Goal: Information Seeking & Learning: Learn about a topic

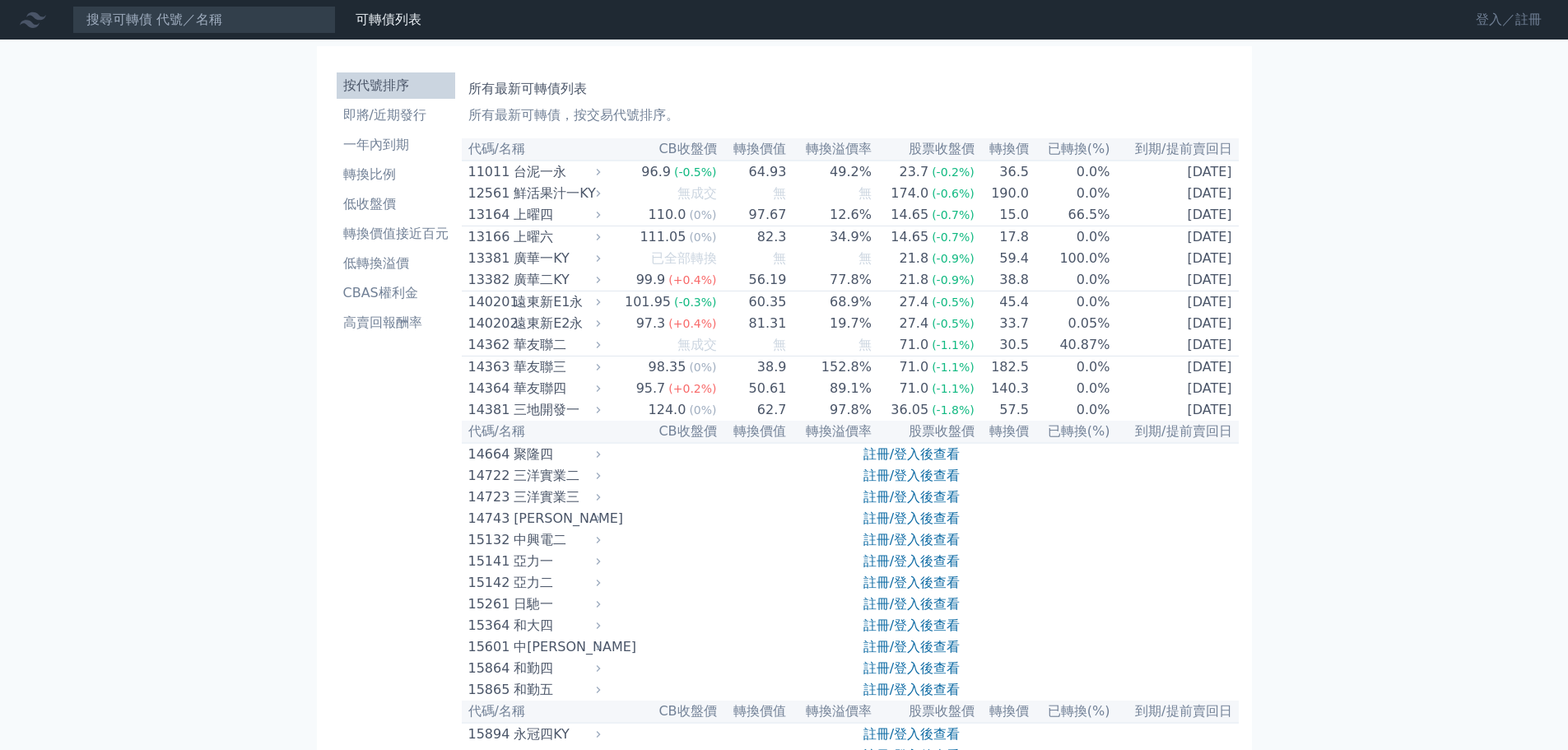
click at [1511, 26] on link "登入／註冊" at bounding box center [1508, 20] width 92 height 26
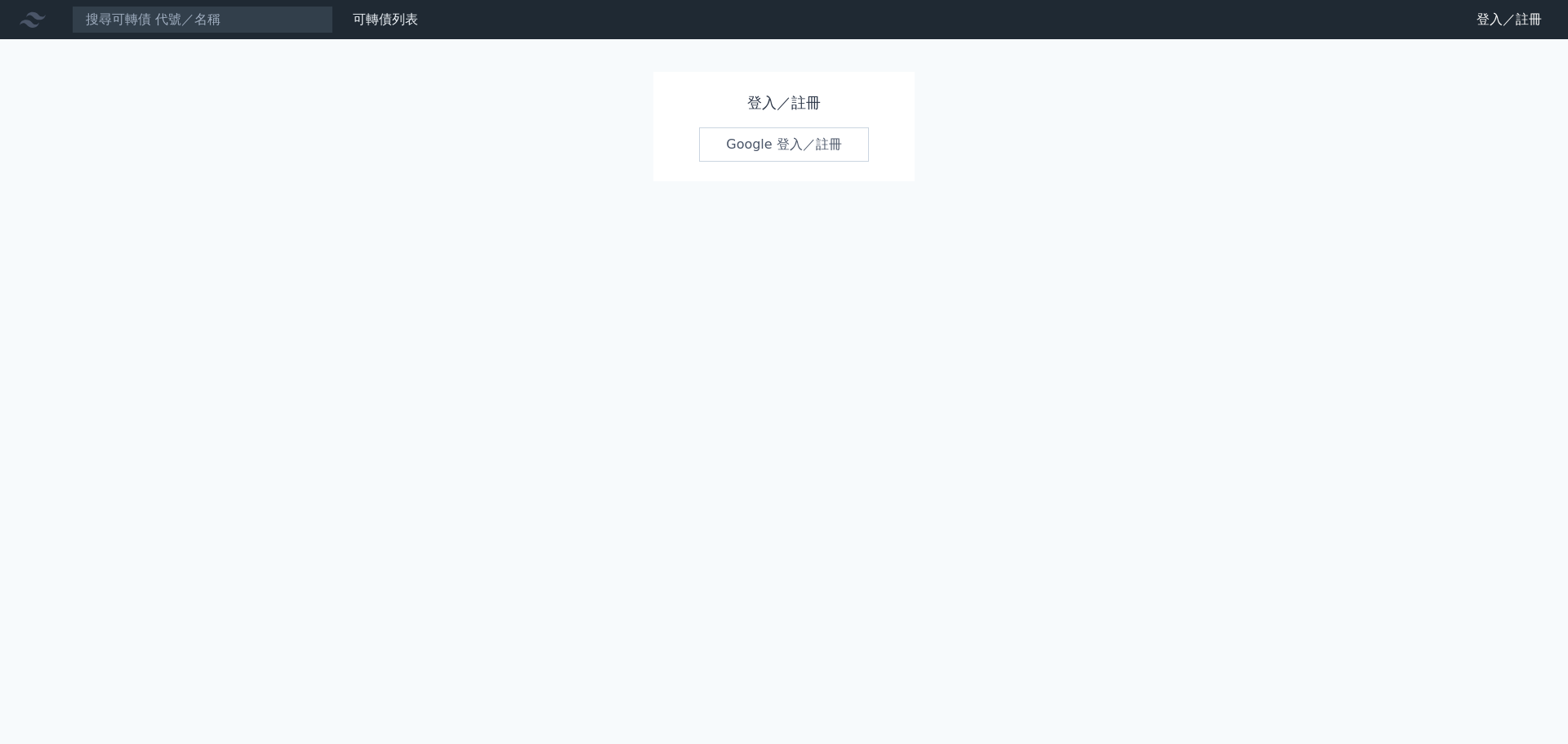
click at [771, 170] on div "登入／註冊 Google 登入／註冊" at bounding box center [784, 126] width 262 height 109
click at [785, 138] on link "Google 登入／註冊" at bounding box center [784, 144] width 170 height 35
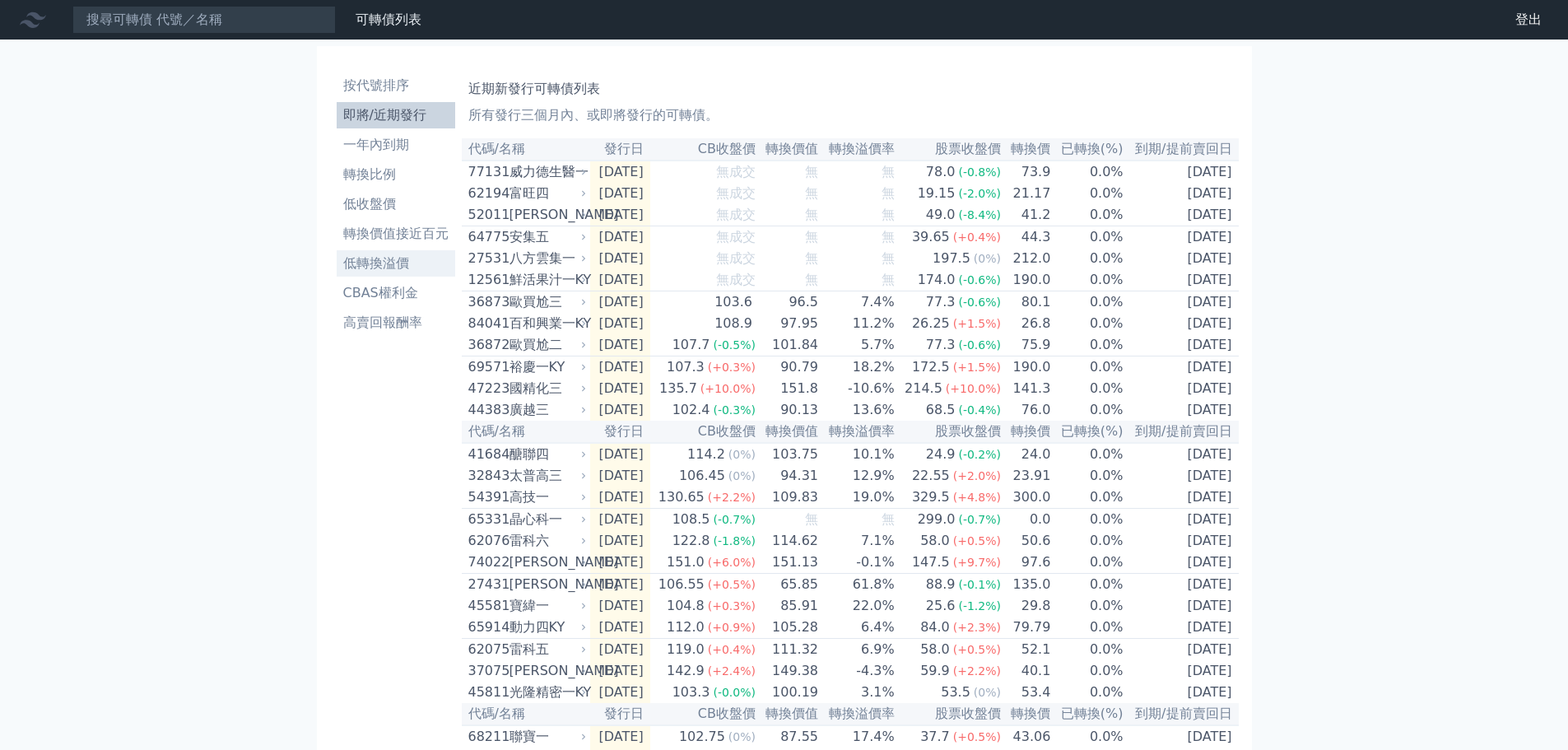
click at [398, 262] on li "低轉換溢價" at bounding box center [396, 264] width 119 height 20
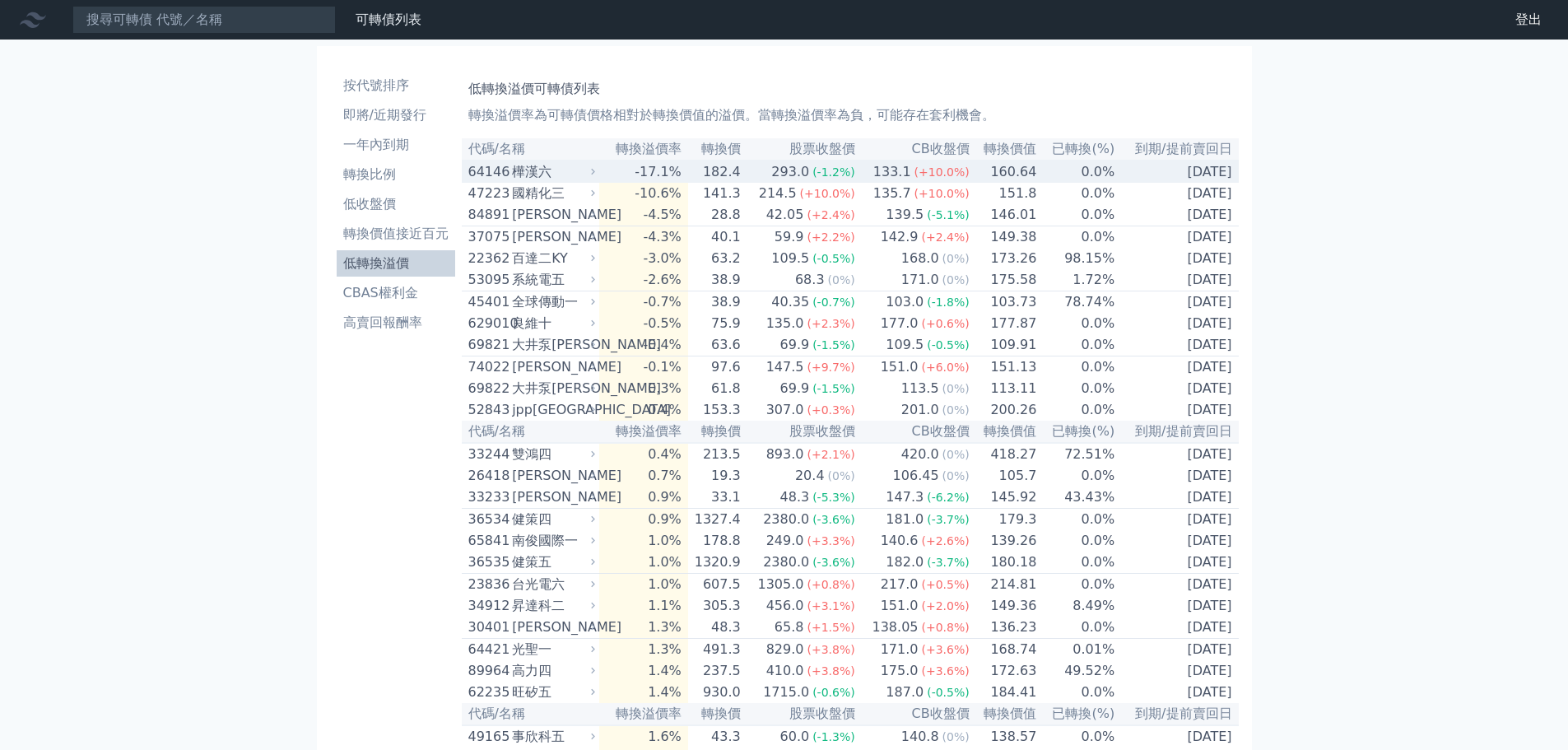
click at [861, 175] on td "133.1 (+10.0%)" at bounding box center [913, 172] width 114 height 22
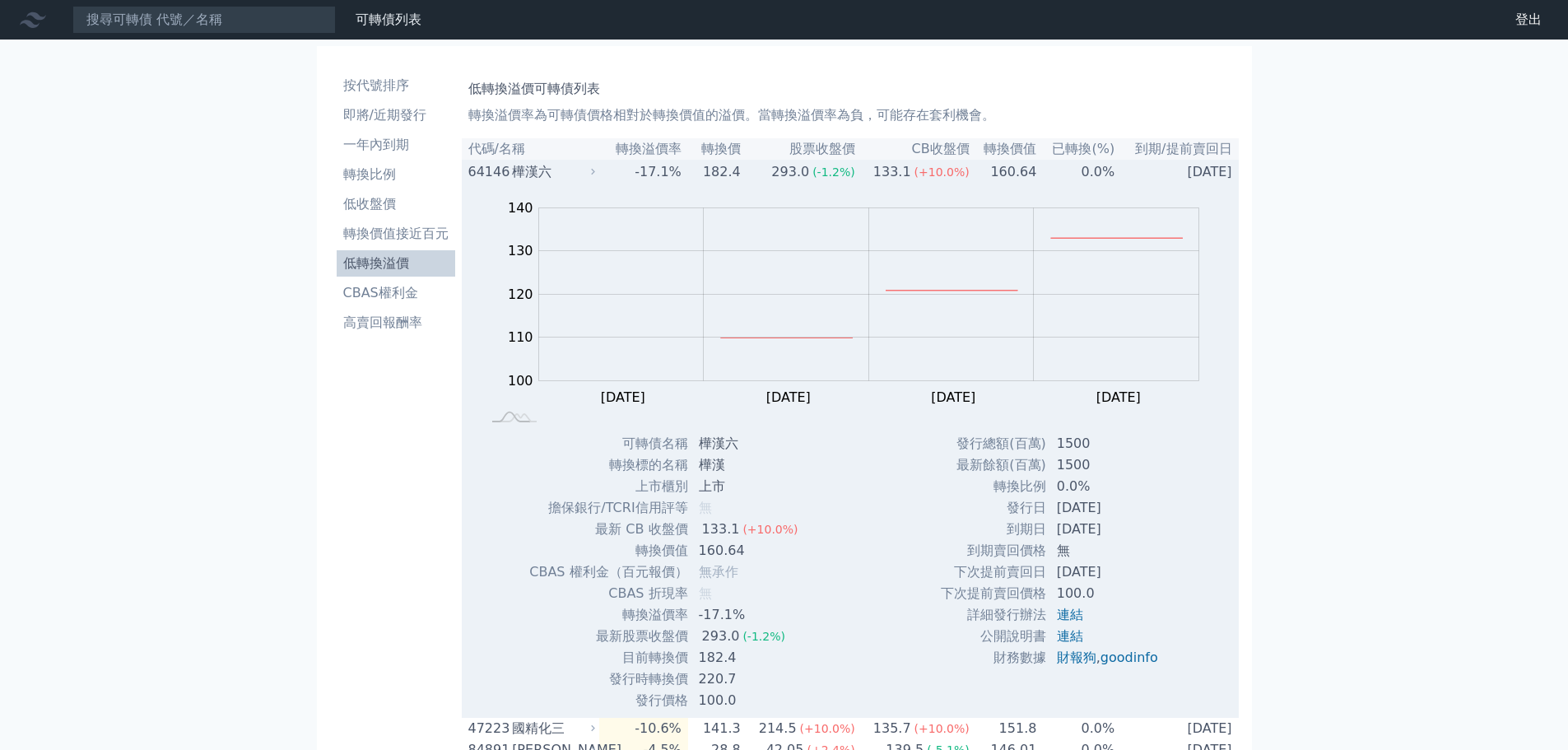
click at [861, 175] on td "133.1 (+10.0%)" at bounding box center [913, 172] width 114 height 22
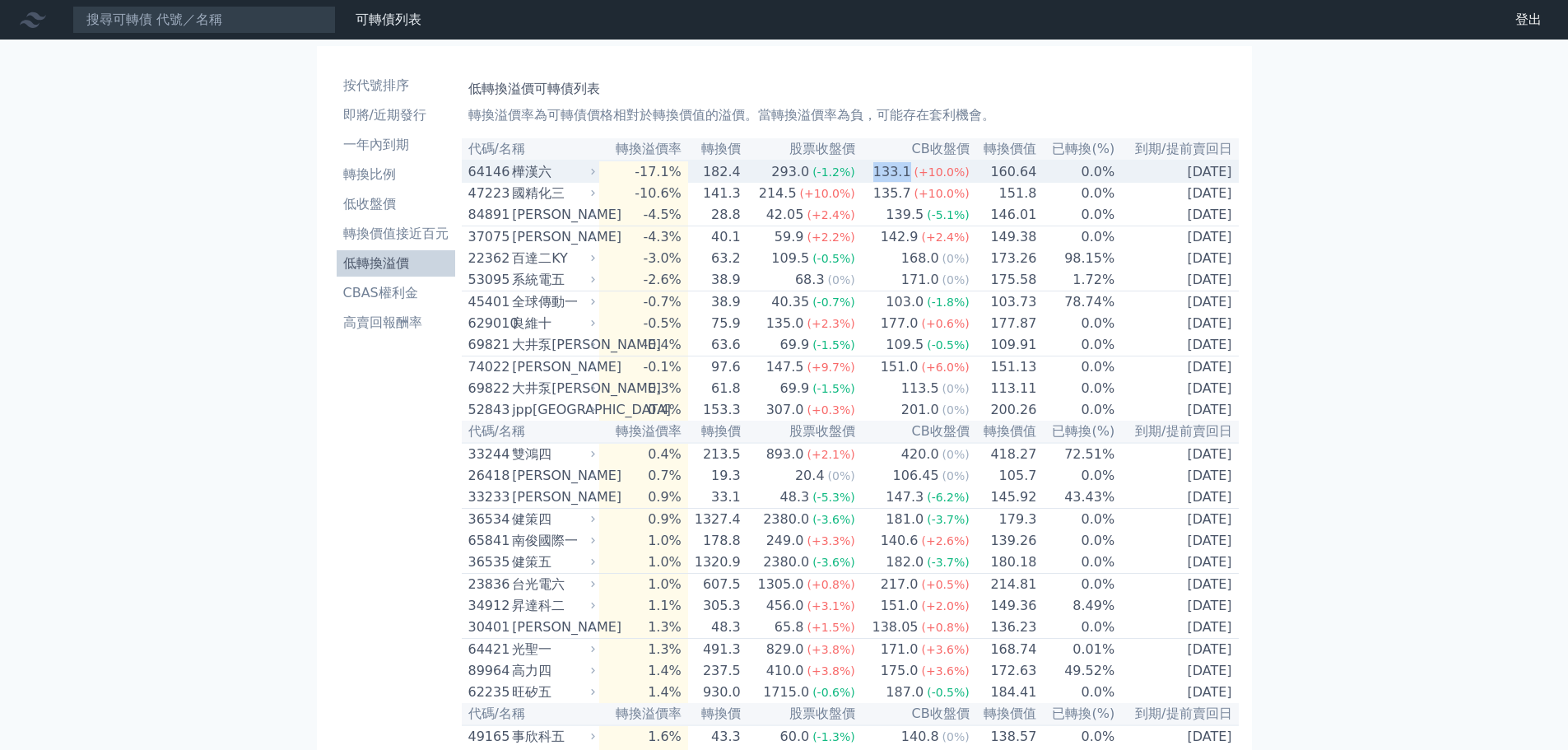
click at [861, 175] on td "133.1 (+10.0%)" at bounding box center [913, 172] width 114 height 22
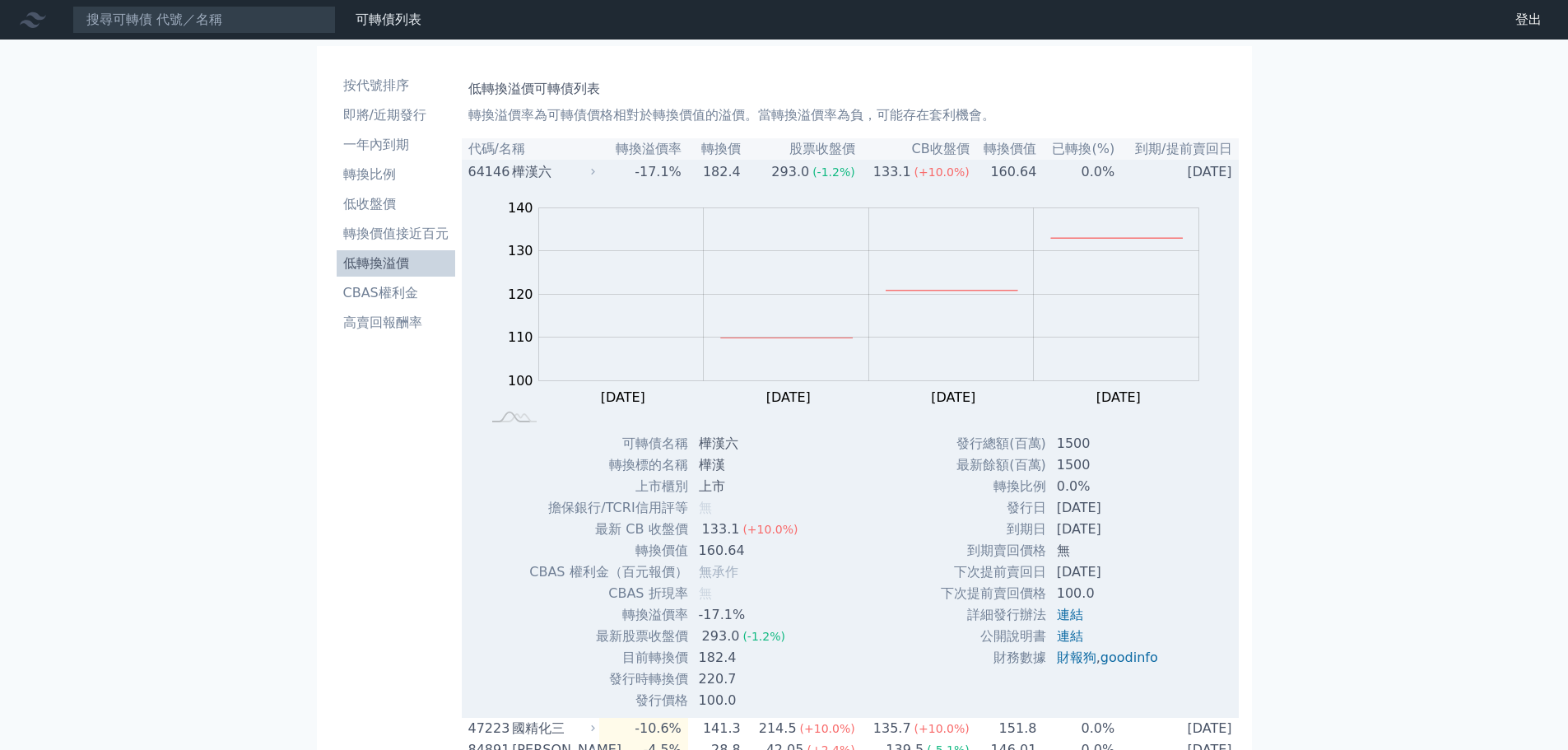
click at [821, 174] on span "(-1.2%)" at bounding box center [833, 172] width 43 height 13
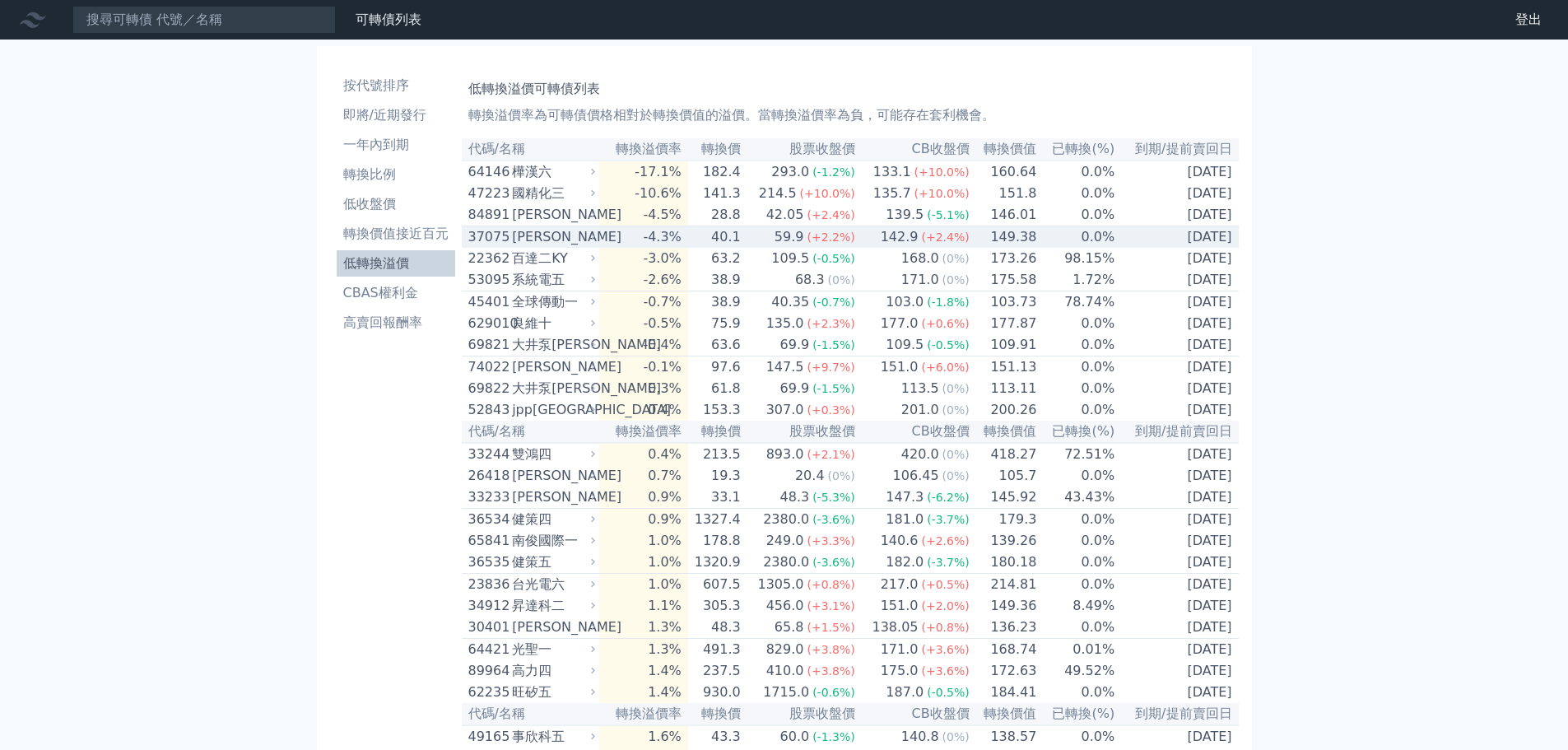
click at [821, 244] on span "(+2.2%)" at bounding box center [830, 237] width 48 height 13
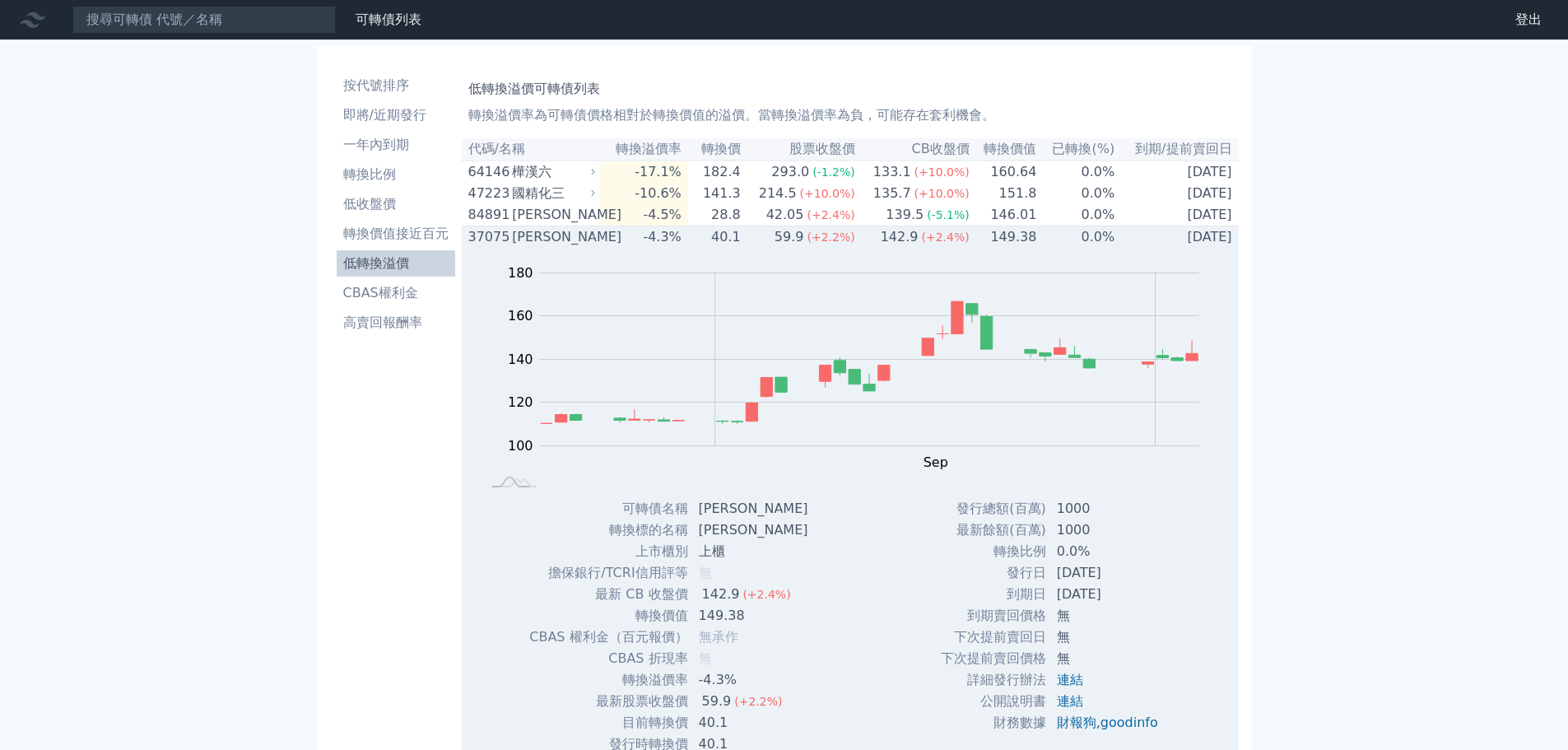
click at [821, 244] on span "(+2.2%)" at bounding box center [830, 237] width 48 height 13
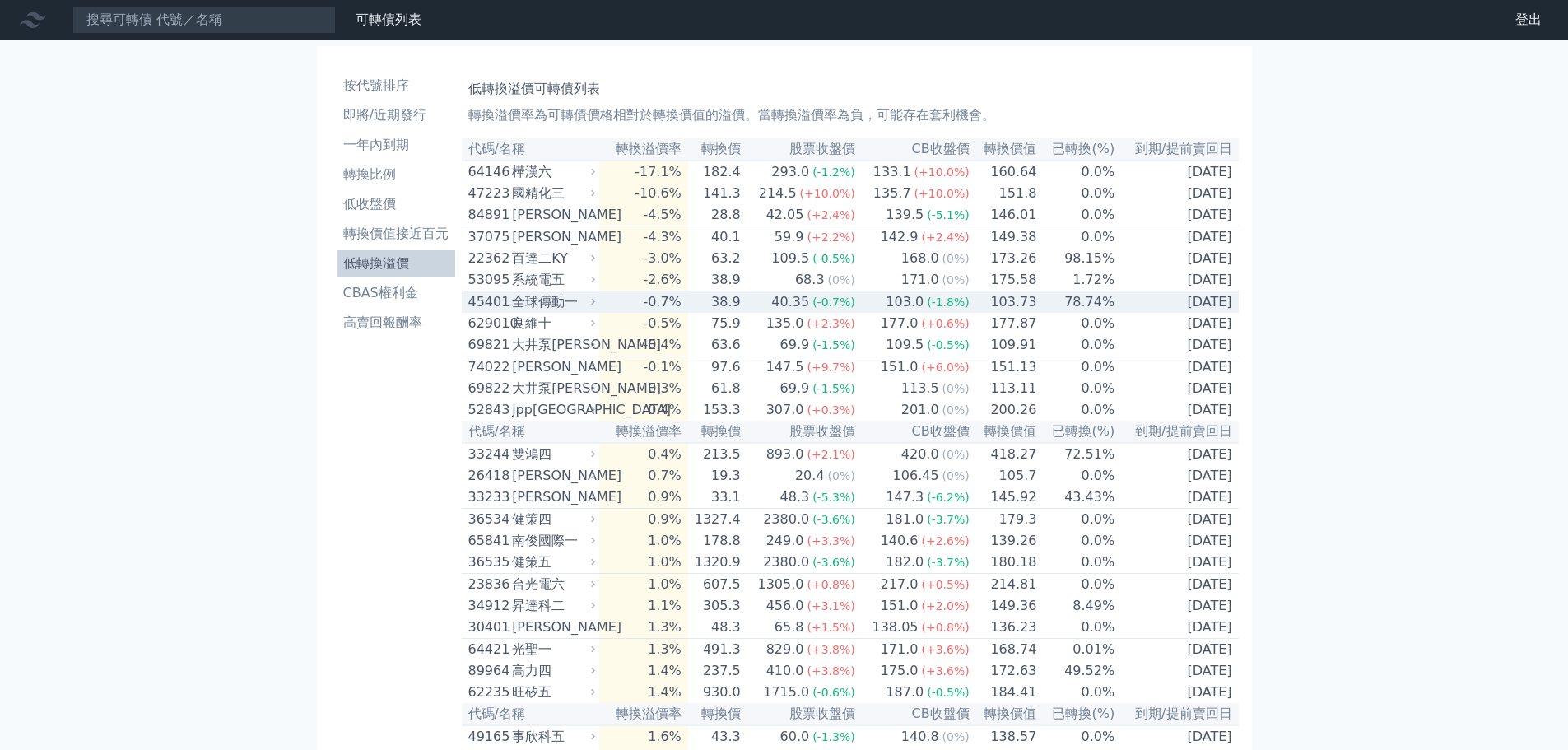
click at [812, 312] on div "40.35" at bounding box center [789, 302] width 44 height 20
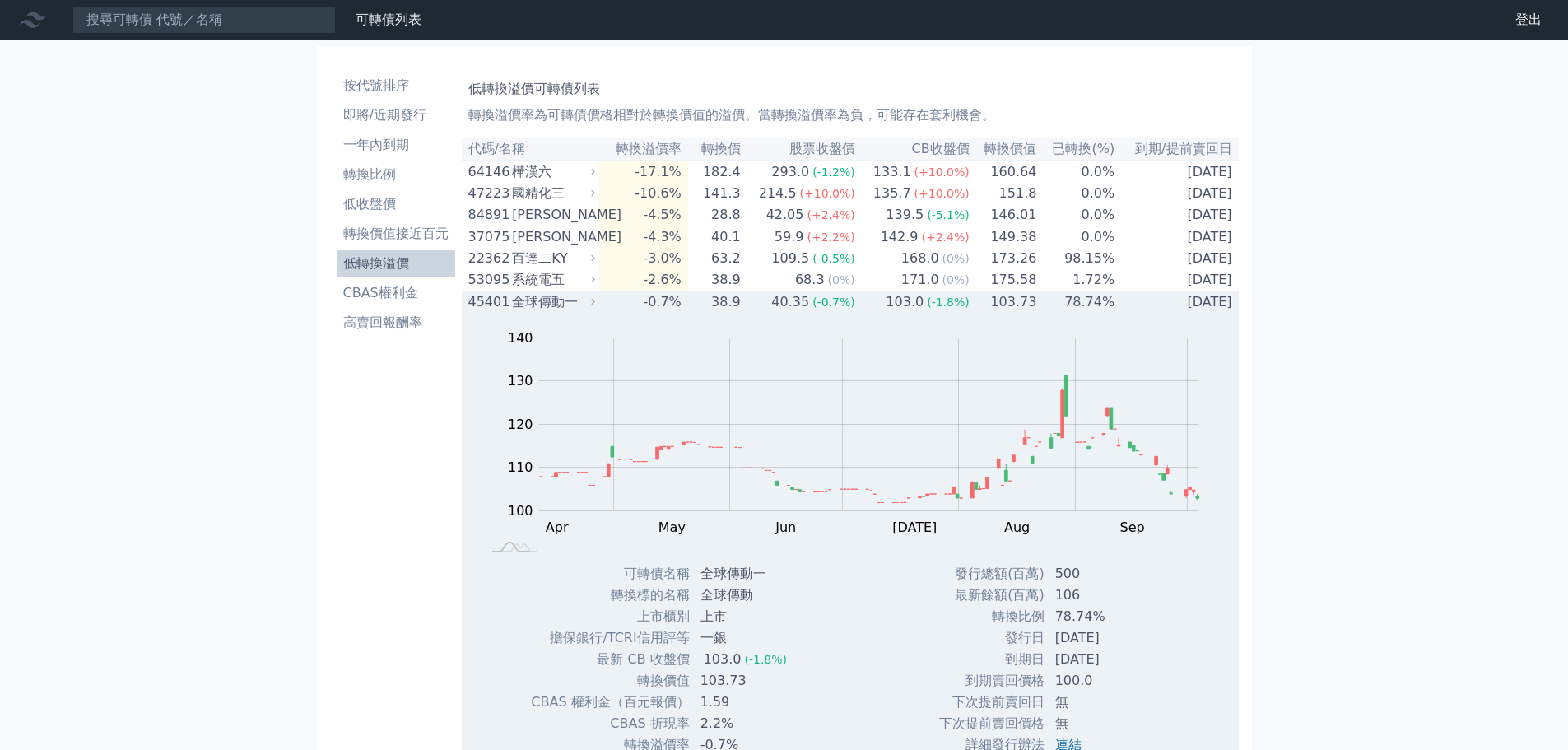
click at [812, 312] on div "40.35" at bounding box center [789, 302] width 44 height 20
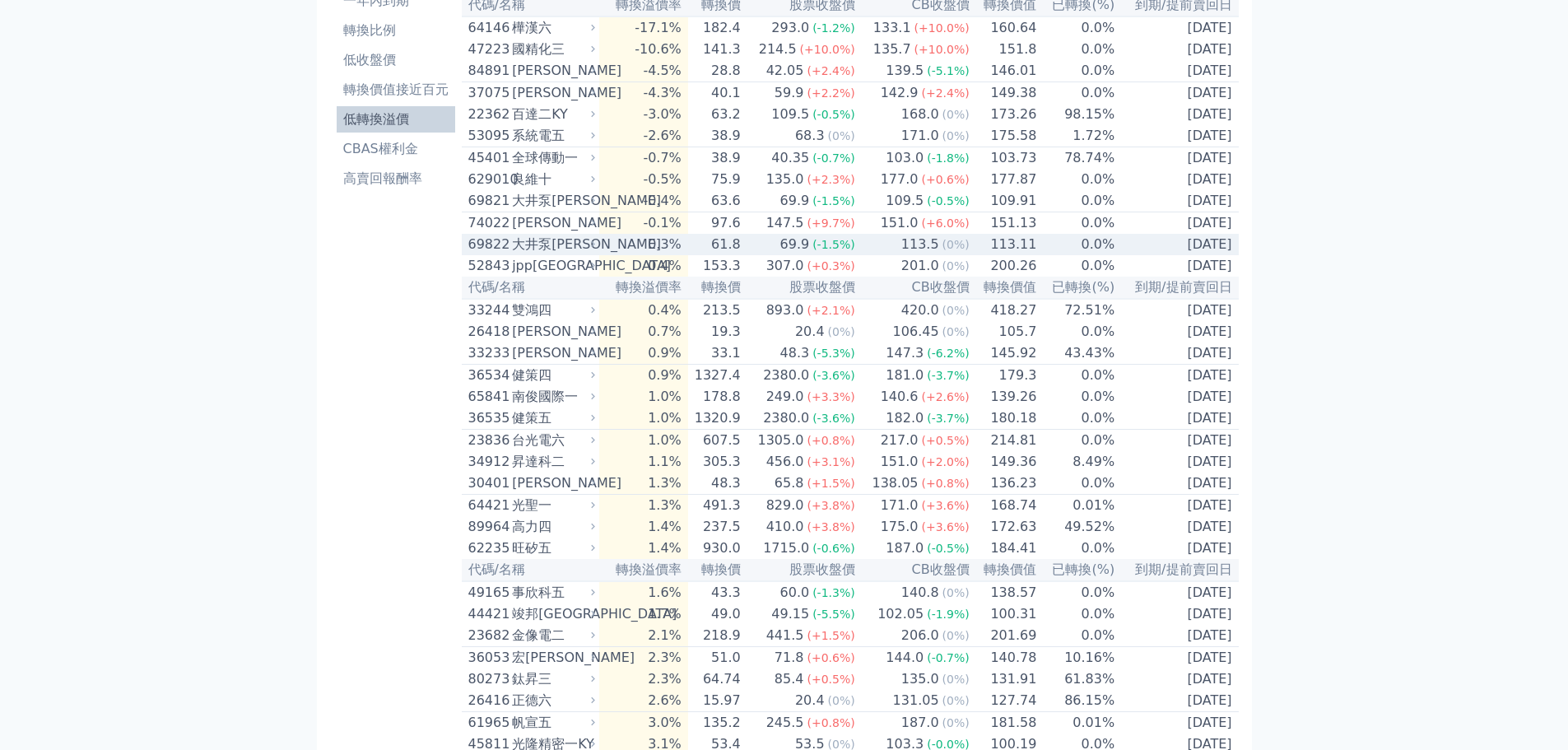
scroll to position [247, 0]
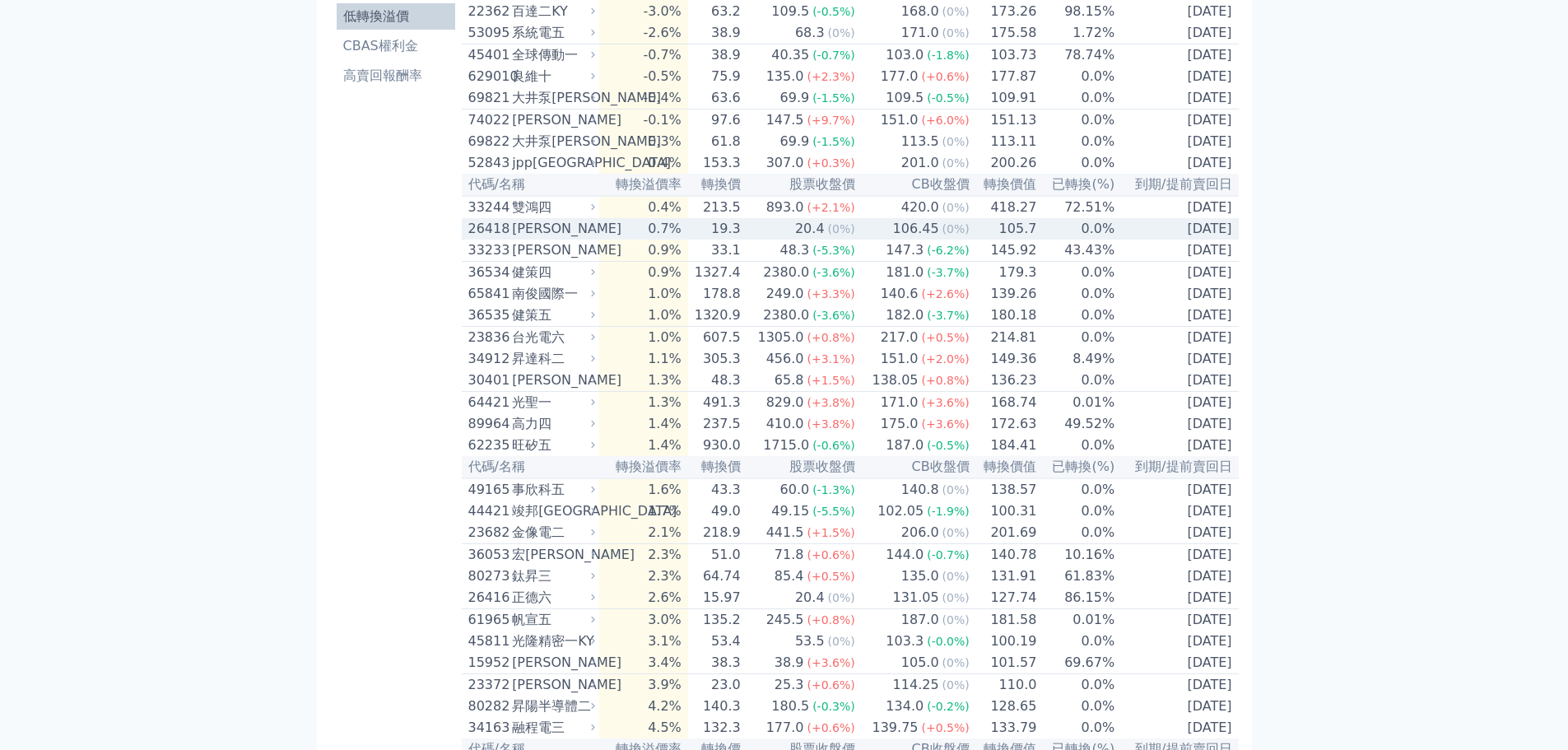
click at [837, 236] on span "(0%)" at bounding box center [841, 228] width 27 height 13
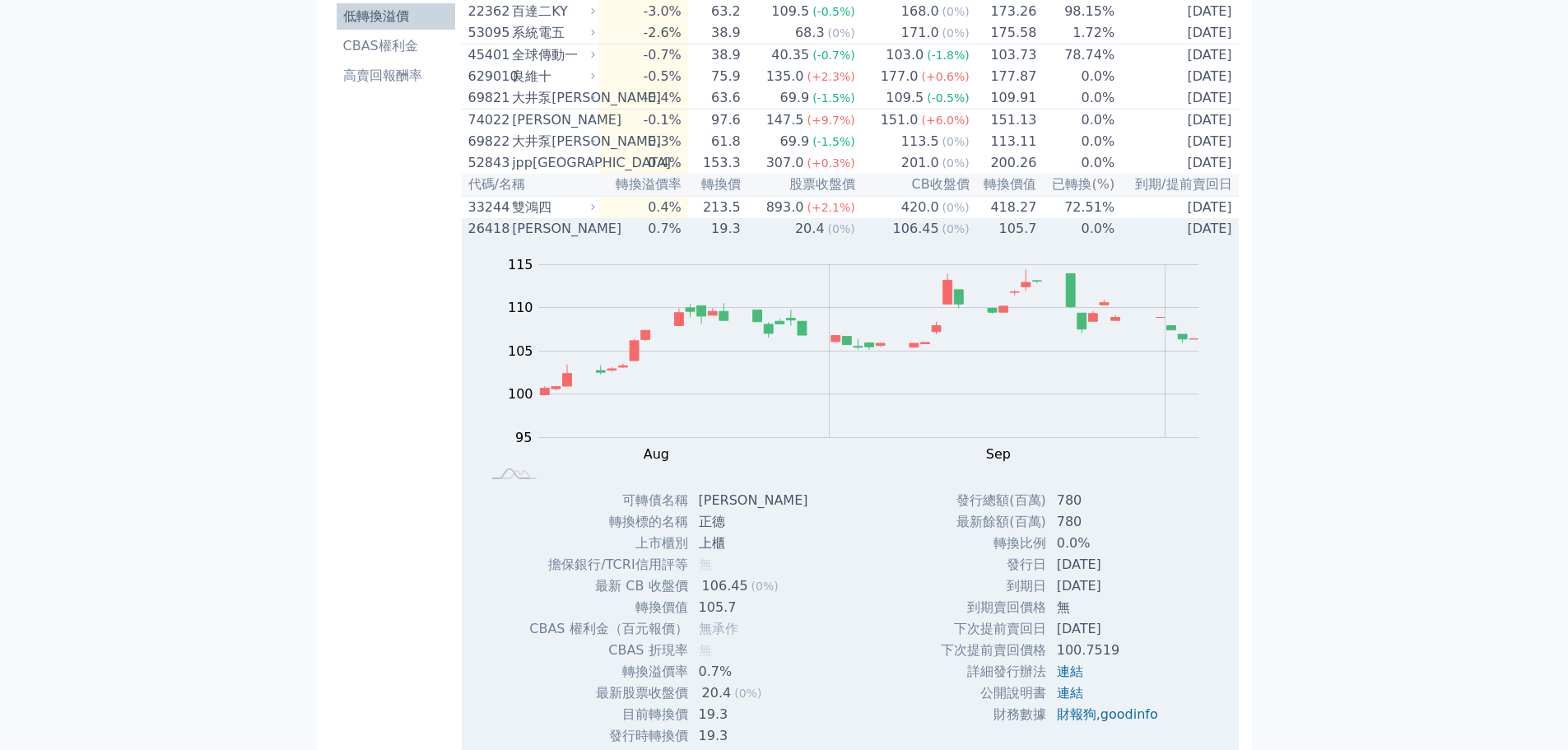
click at [837, 236] on span "(0%)" at bounding box center [841, 228] width 27 height 13
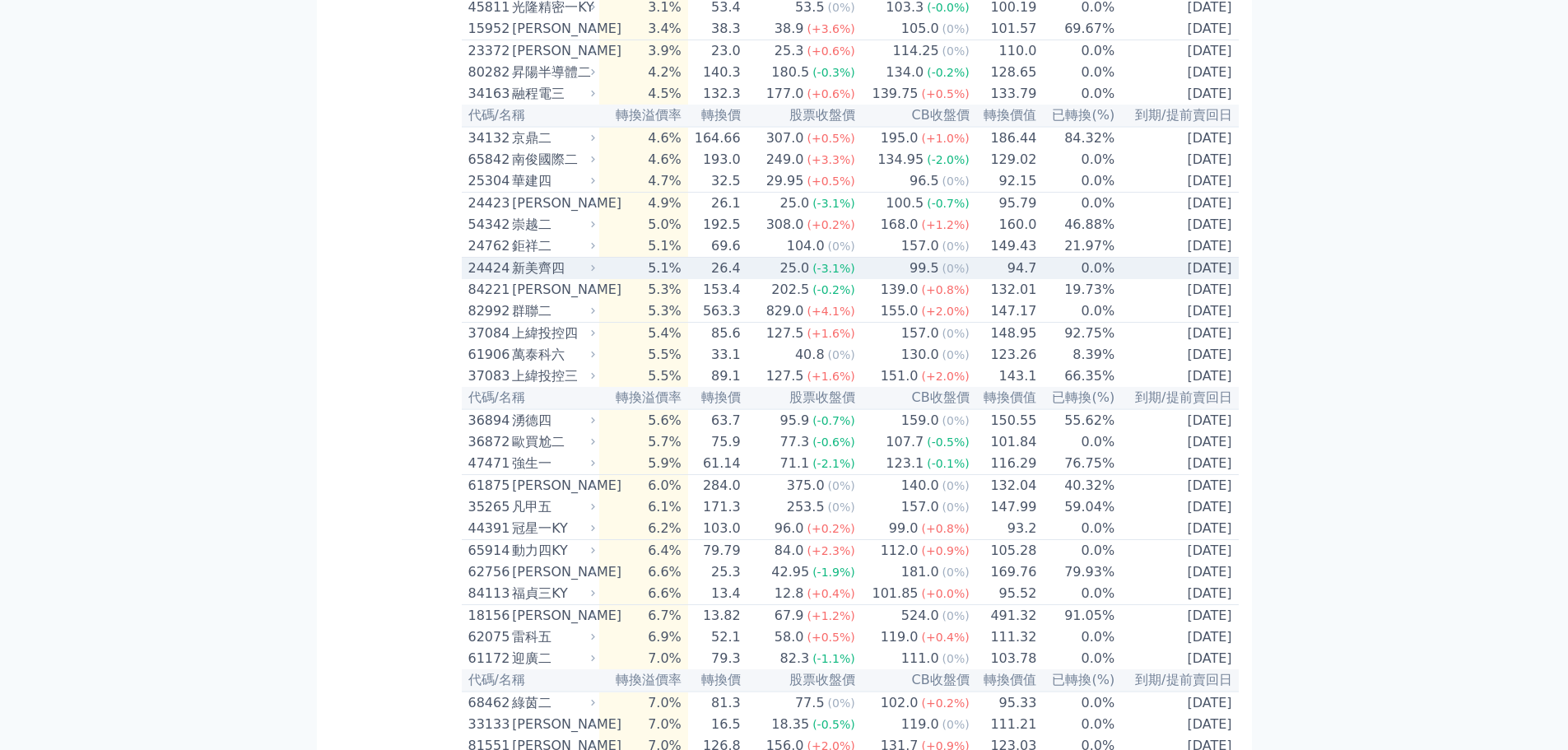
scroll to position [988, 0]
